Goal: Register for event/course

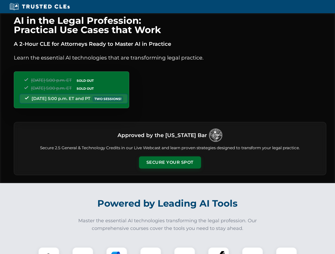
click at [170, 163] on button "Secure Your Spot" at bounding box center [170, 163] width 62 height 12
click at [49, 251] on img at bounding box center [48, 257] width 15 height 15
click at [83, 251] on div at bounding box center [82, 257] width 21 height 21
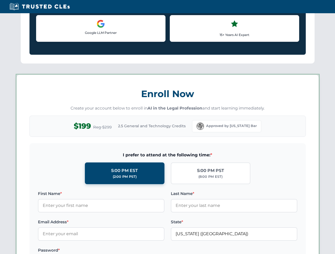
click at [150, 251] on label "Password *" at bounding box center [101, 250] width 126 height 6
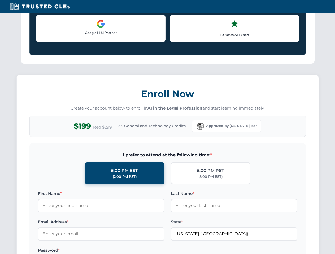
scroll to position [520, 0]
